Goal: Task Accomplishment & Management: Manage account settings

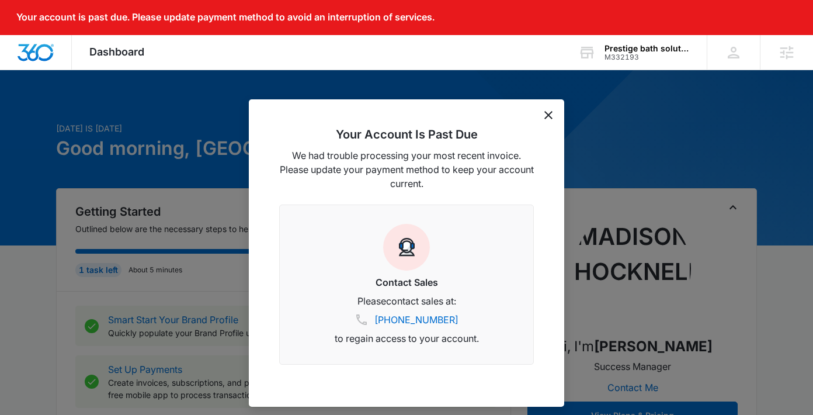
click at [542, 109] on div "Your Account Is Past Due We had trouble processing your most recent invoice. Pl…" at bounding box center [406, 252] width 315 height 307
click at [548, 114] on icon "dismiss this dialog" at bounding box center [548, 115] width 8 height 8
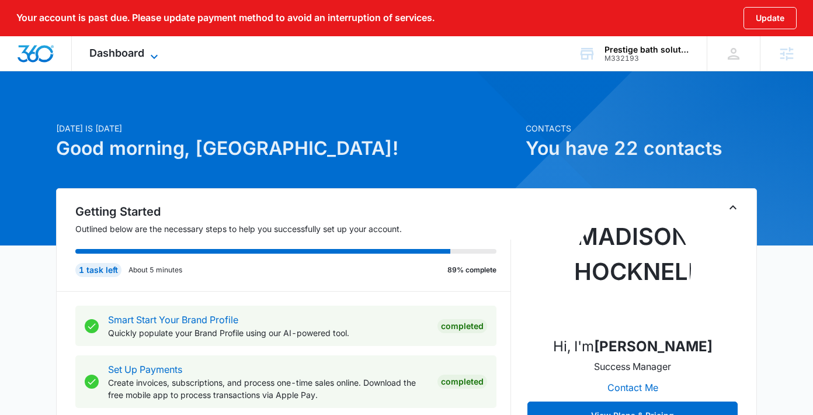
click at [138, 57] on span "Dashboard" at bounding box center [116, 53] width 55 height 12
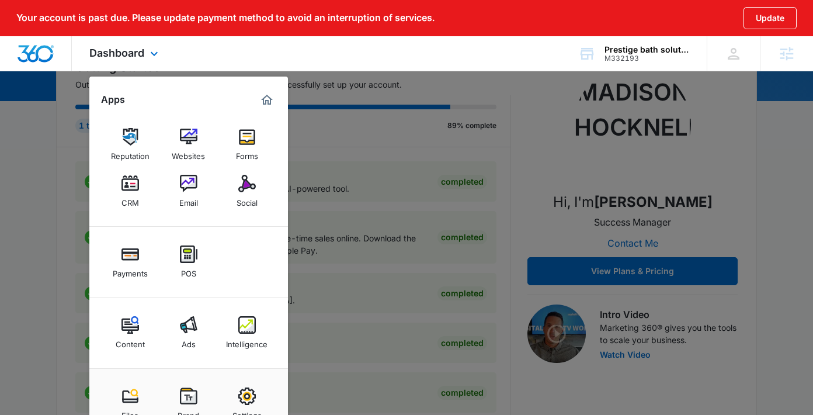
scroll to position [149, 0]
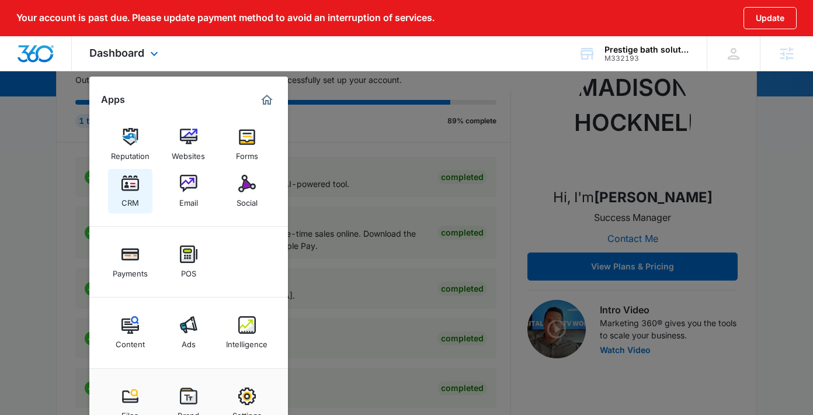
click at [126, 190] on img at bounding box center [130, 184] width 18 height 18
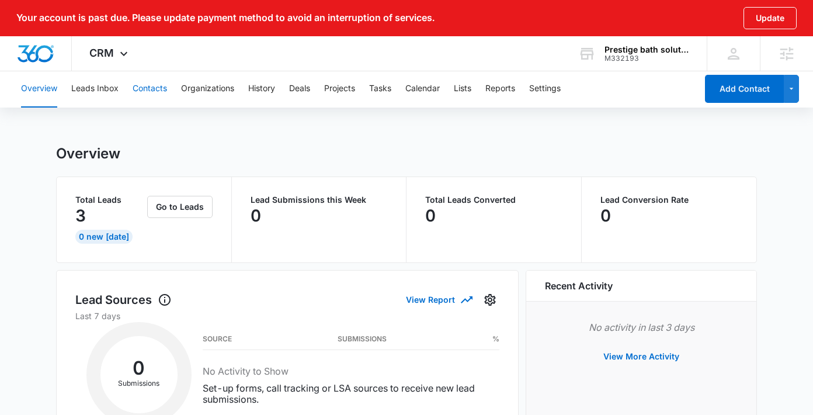
click at [152, 88] on button "Contacts" at bounding box center [150, 88] width 34 height 37
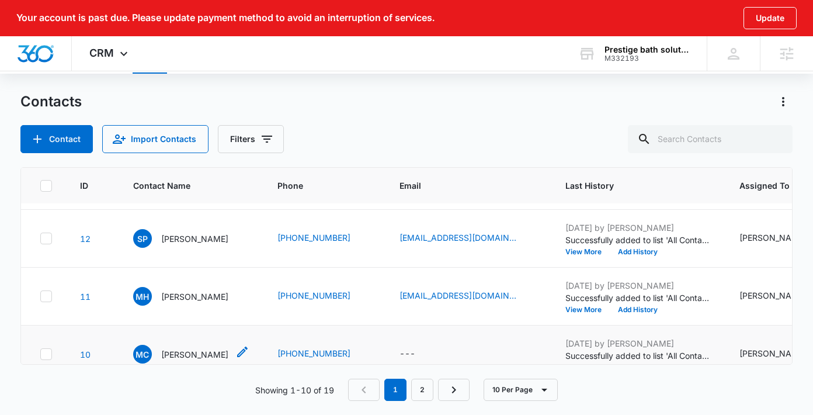
scroll to position [426, 0]
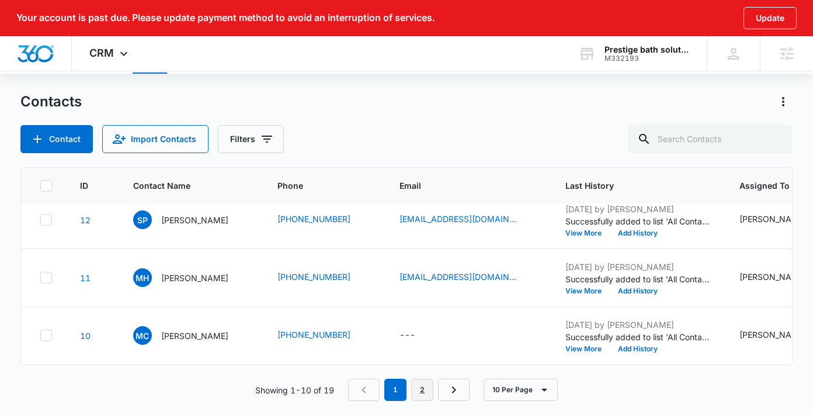
click at [423, 390] on link "2" at bounding box center [422, 390] width 22 height 22
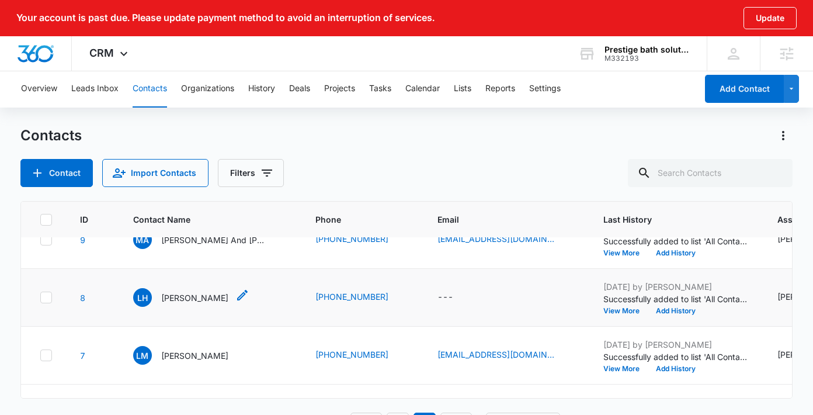
scroll to position [0, 0]
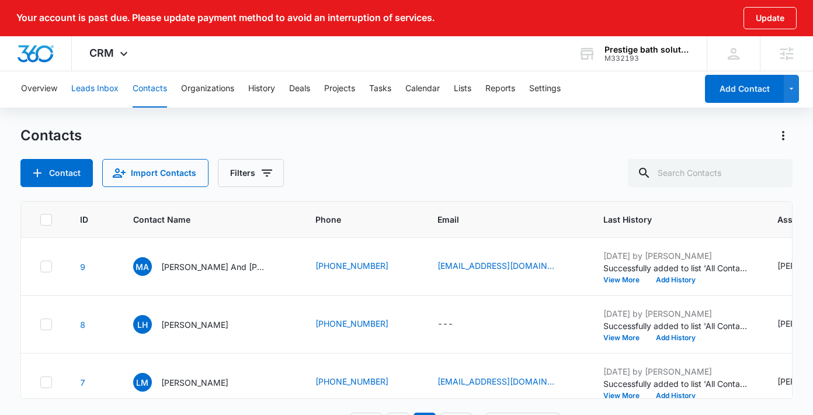
click at [101, 99] on button "Leads Inbox" at bounding box center [94, 88] width 47 height 37
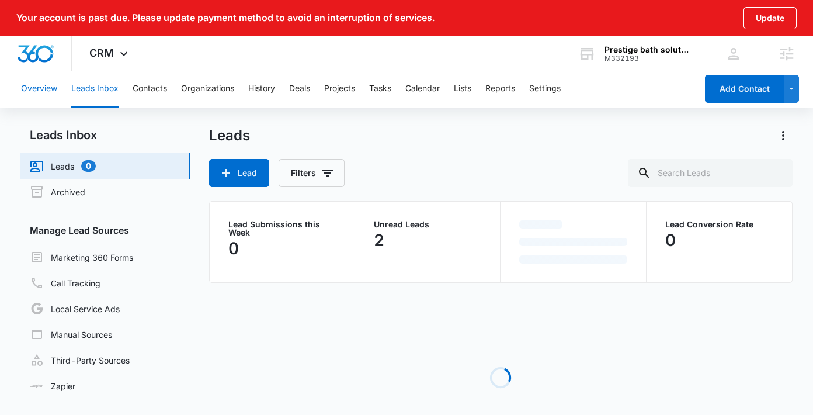
click at [42, 103] on button "Overview" at bounding box center [39, 88] width 36 height 37
